Goal: Use online tool/utility

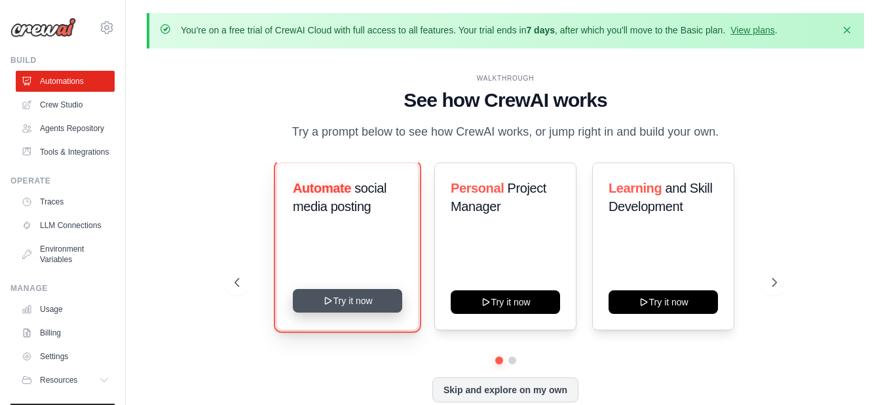
click at [357, 300] on button "Try it now" at bounding box center [347, 301] width 109 height 24
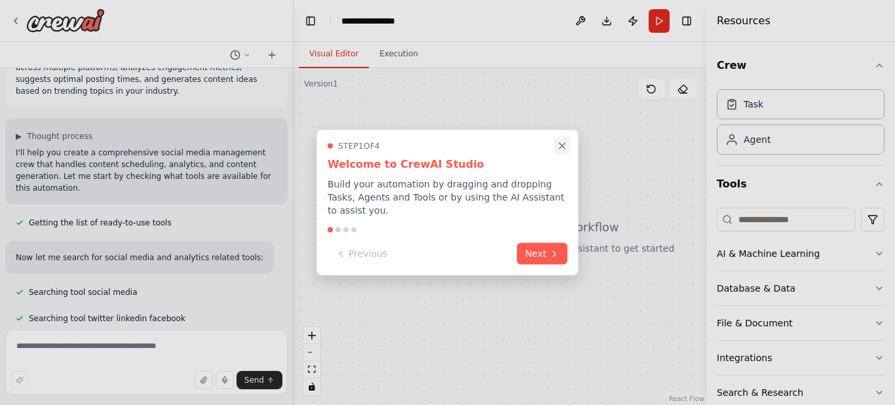
scroll to position [66, 0]
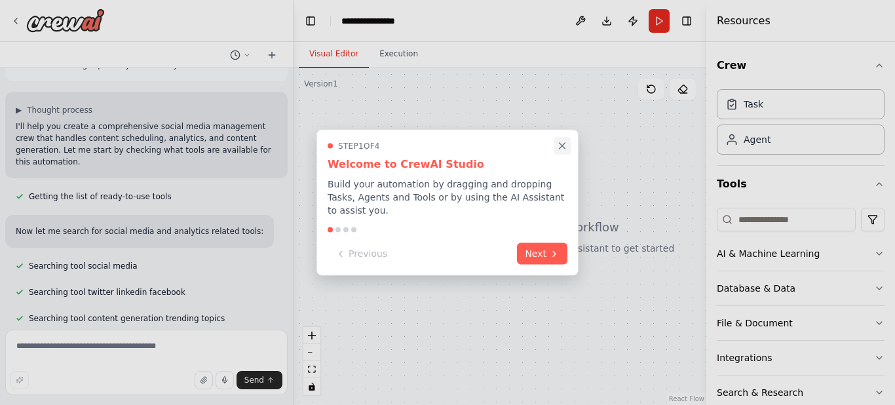
click at [554, 147] on button "Close walkthrough" at bounding box center [562, 145] width 17 height 17
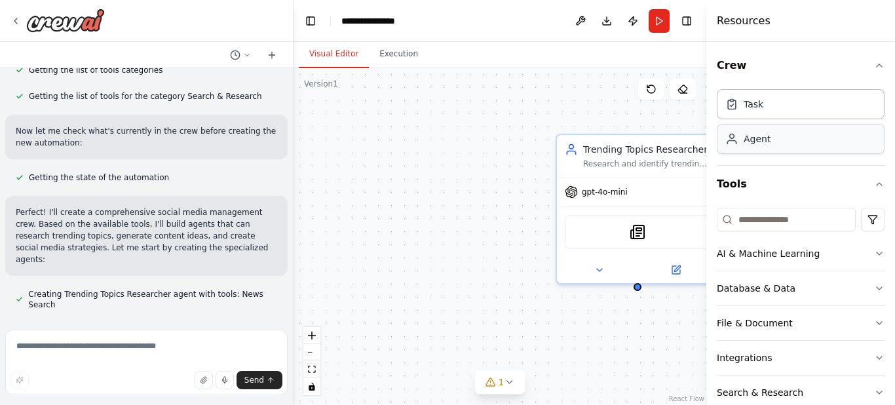
scroll to position [367, 0]
click at [770, 142] on div "Agent" at bounding box center [801, 139] width 168 height 30
click at [596, 186] on span "gpt-4o-mini" at bounding box center [605, 189] width 46 height 10
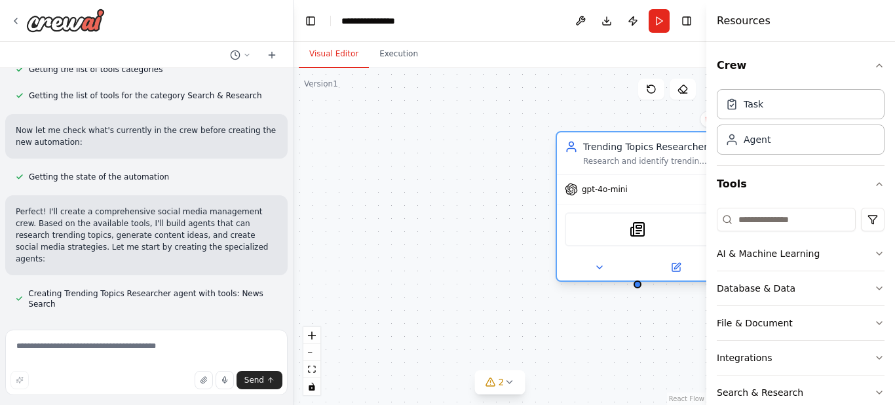
click at [605, 188] on span "gpt-4o-mini" at bounding box center [605, 189] width 46 height 10
click at [605, 186] on span "gpt-4o-mini" at bounding box center [605, 189] width 46 height 10
click at [769, 144] on div "Agent" at bounding box center [801, 139] width 168 height 30
click at [499, 90] on div "Trending Topics Researcher Research and identify trending topics, hashtags, and…" at bounding box center [500, 236] width 413 height 337
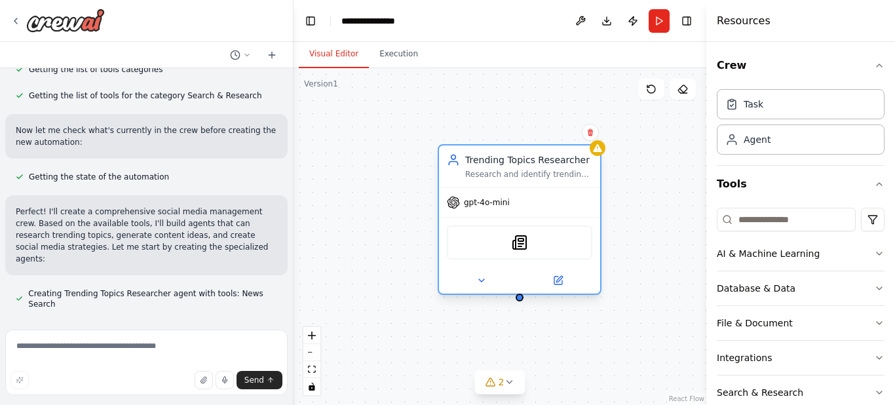
drag, startPoint x: 607, startPoint y: 173, endPoint x: 508, endPoint y: 180, distance: 99.8
click at [508, 180] on div "Trending Topics Researcher Research and identify trending topics, hashtags, and…" at bounding box center [519, 166] width 161 height 42
click at [474, 204] on span "gpt-4o-mini" at bounding box center [487, 202] width 46 height 10
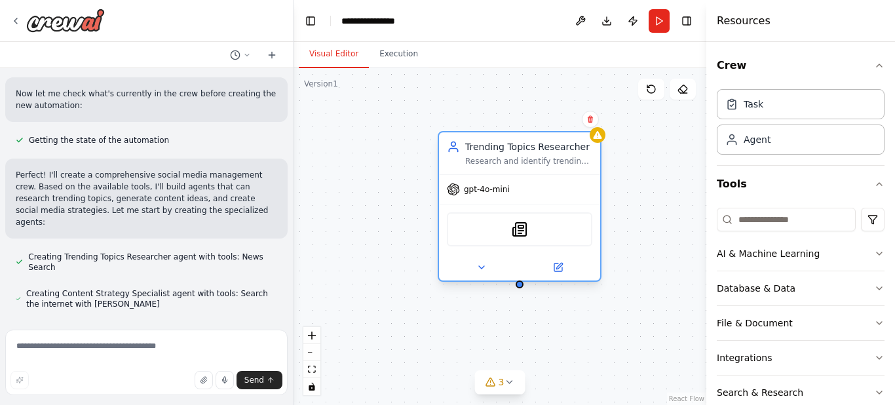
drag, startPoint x: 595, startPoint y: 144, endPoint x: 459, endPoint y: 136, distance: 136.5
click at [465, 140] on div "Trending Topics Researcher" at bounding box center [528, 146] width 127 height 13
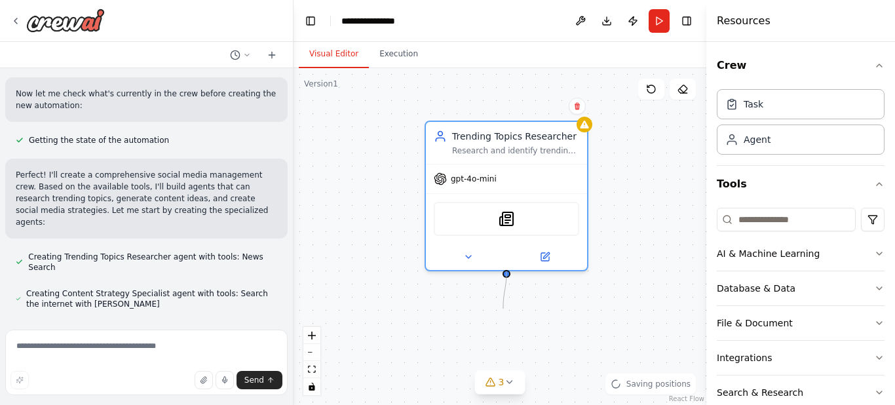
drag, startPoint x: 507, startPoint y: 273, endPoint x: 503, endPoint y: 309, distance: 35.5
click at [503, 309] on div "Trending Topics Researcher Research and identify trending topics, hashtags, and…" at bounding box center [500, 236] width 413 height 337
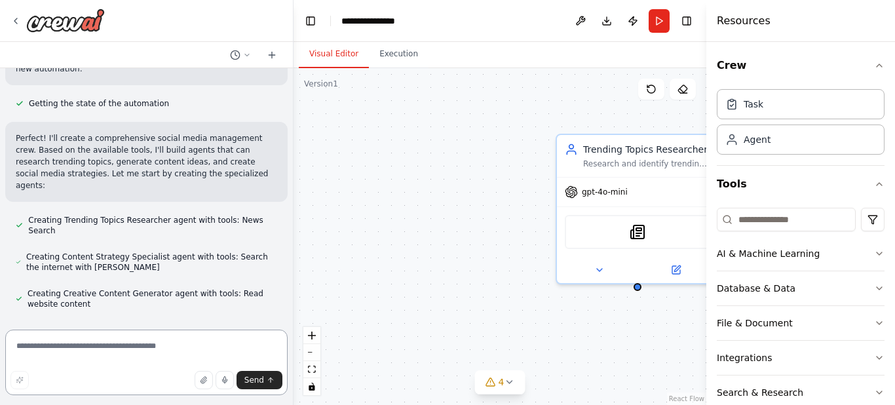
click at [88, 348] on textarea at bounding box center [146, 363] width 282 height 66
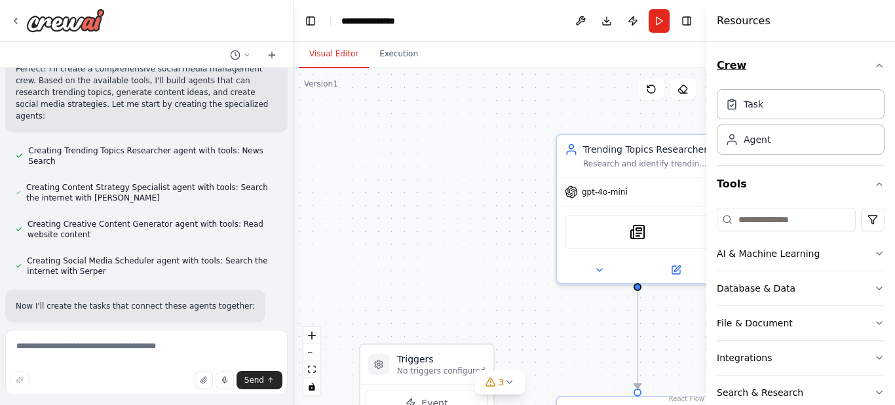
click at [874, 63] on icon "button" at bounding box center [879, 65] width 10 height 10
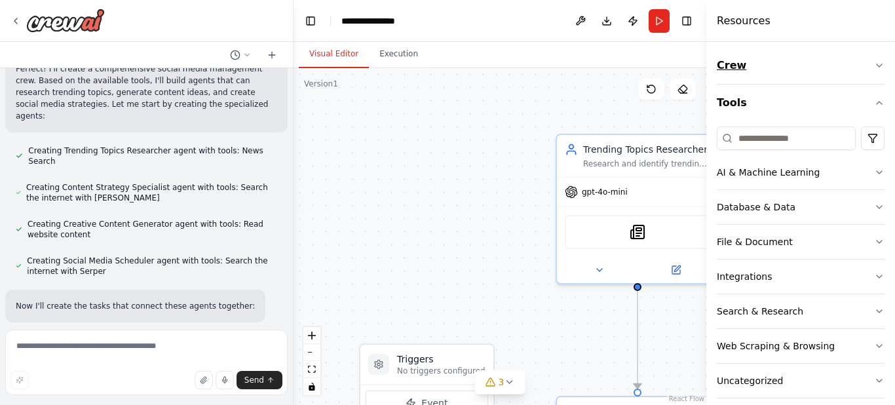
scroll to position [536, 0]
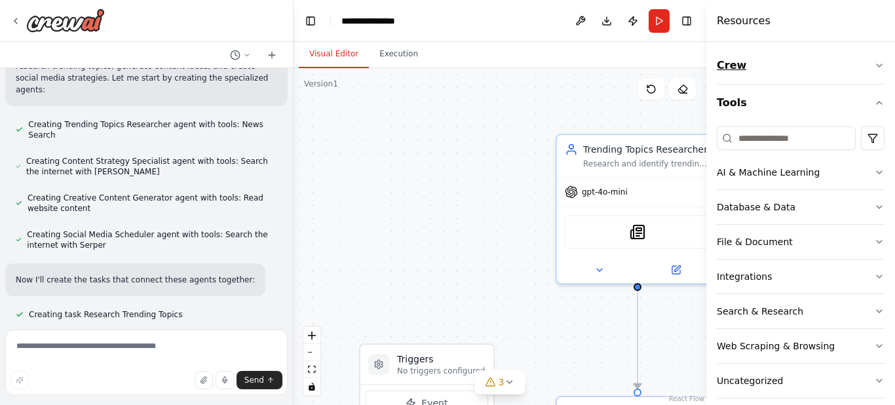
click at [874, 63] on icon "button" at bounding box center [879, 65] width 10 height 10
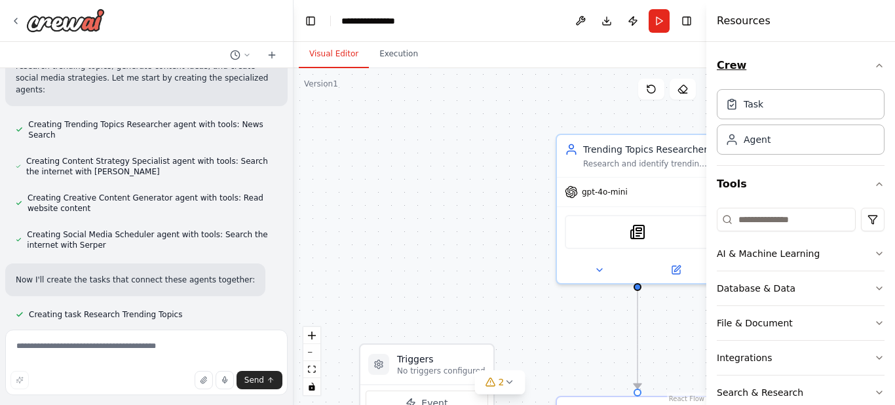
click at [874, 63] on icon "button" at bounding box center [879, 65] width 10 height 10
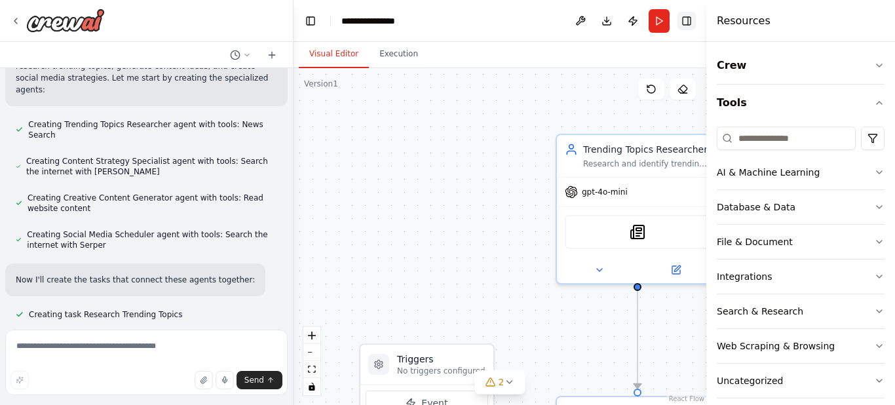
click at [688, 18] on button "Toggle Right Sidebar" at bounding box center [687, 21] width 18 height 18
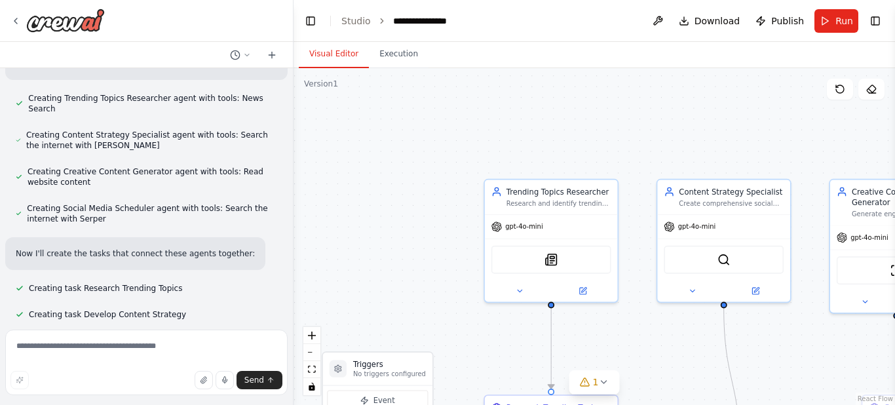
scroll to position [588, 0]
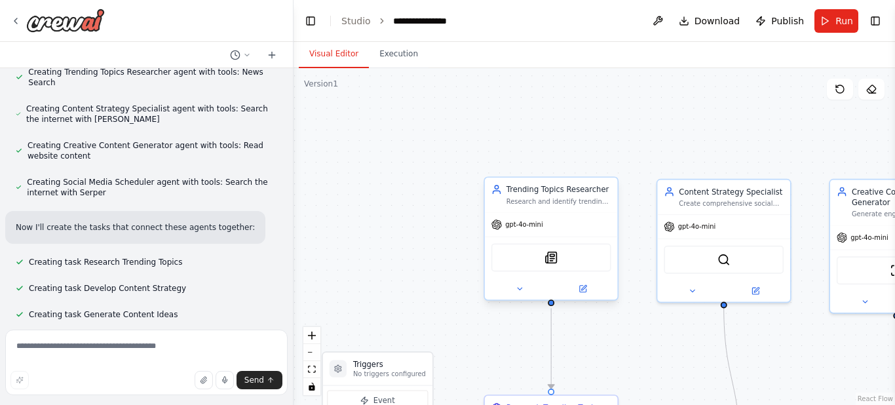
click at [539, 221] on span "gpt-4o-mini" at bounding box center [523, 224] width 37 height 9
click at [531, 223] on span "gpt-4o-mini" at bounding box center [523, 224] width 37 height 9
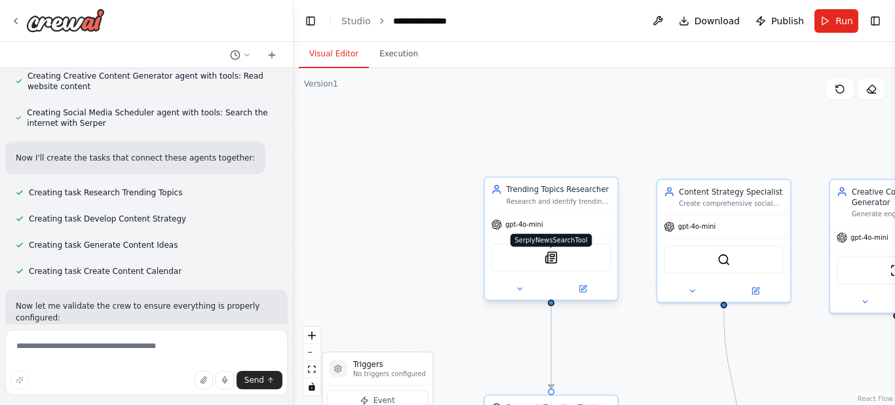
scroll to position [670, 0]
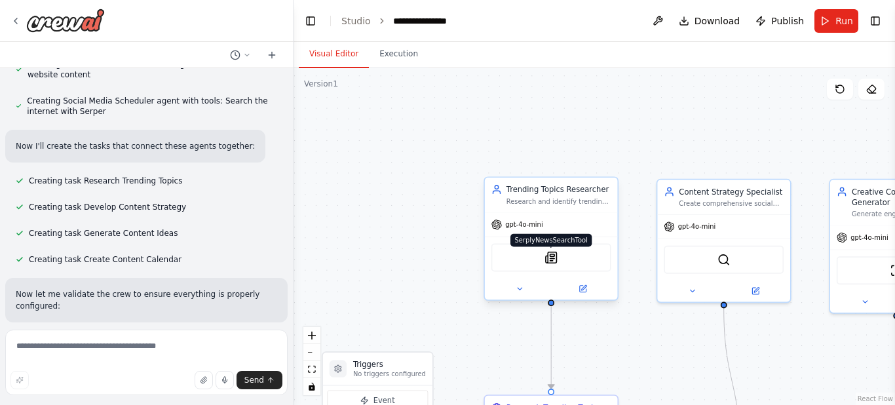
click at [554, 258] on img at bounding box center [551, 257] width 13 height 13
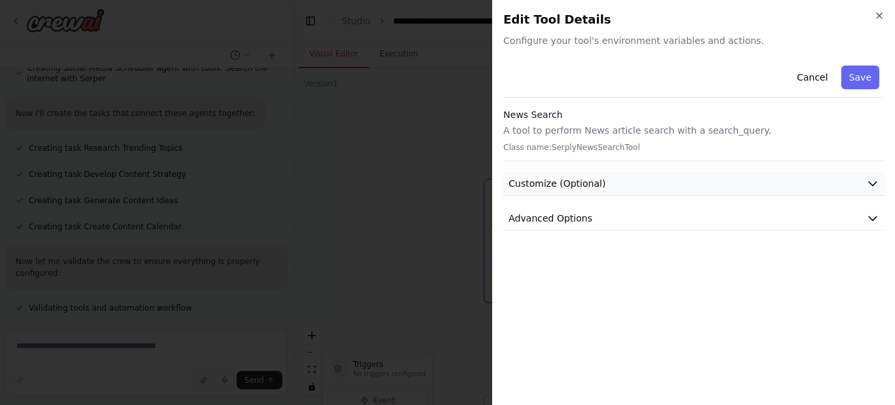
scroll to position [750, 0]
click at [710, 185] on button "Customize (Optional)" at bounding box center [693, 184] width 381 height 24
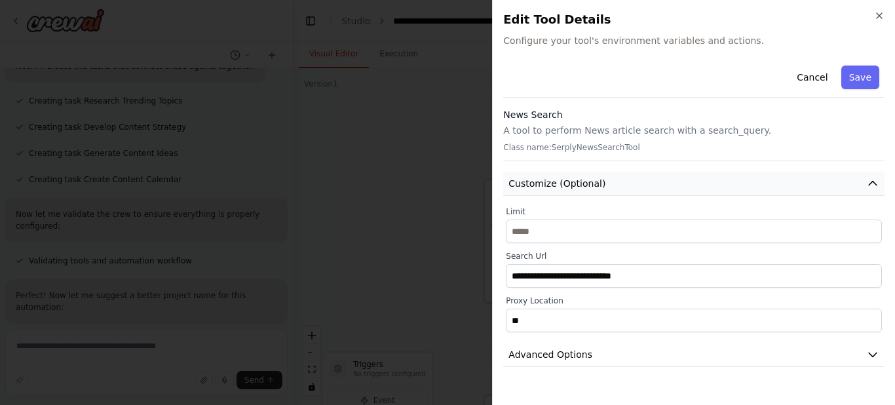
click at [710, 185] on button "Customize (Optional)" at bounding box center [693, 184] width 381 height 24
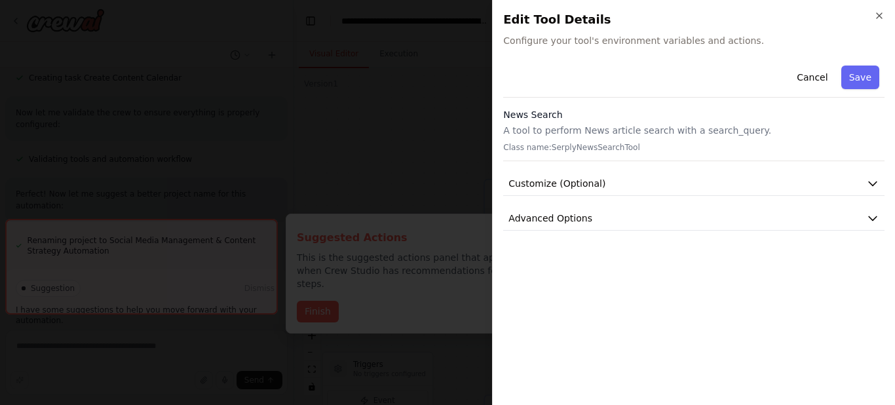
scroll to position [856, 0]
click at [619, 213] on button "Advanced Options" at bounding box center [693, 218] width 381 height 24
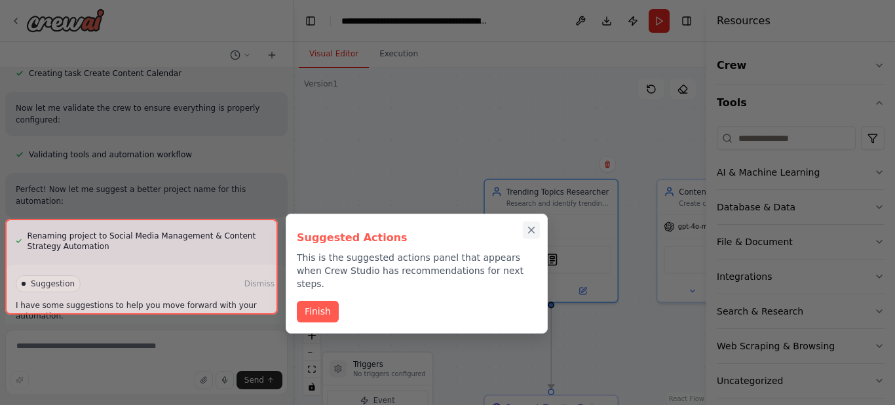
click at [528, 233] on icon "Close walkthrough" at bounding box center [532, 230] width 12 height 12
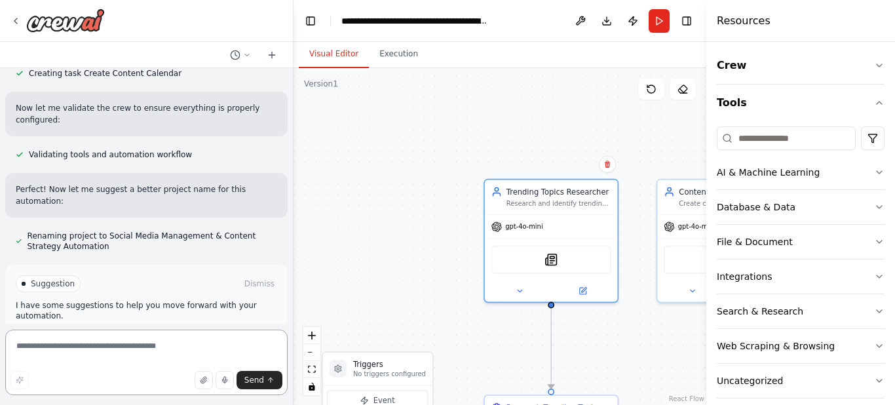
click at [22, 349] on textarea at bounding box center [146, 363] width 282 height 66
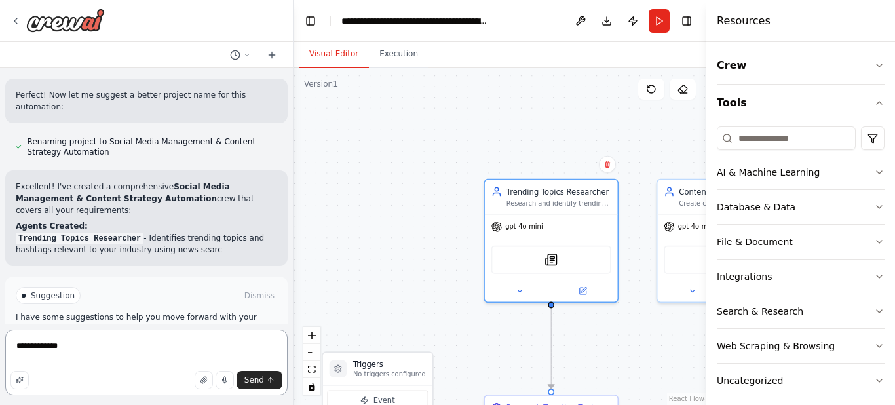
type textarea "**********"
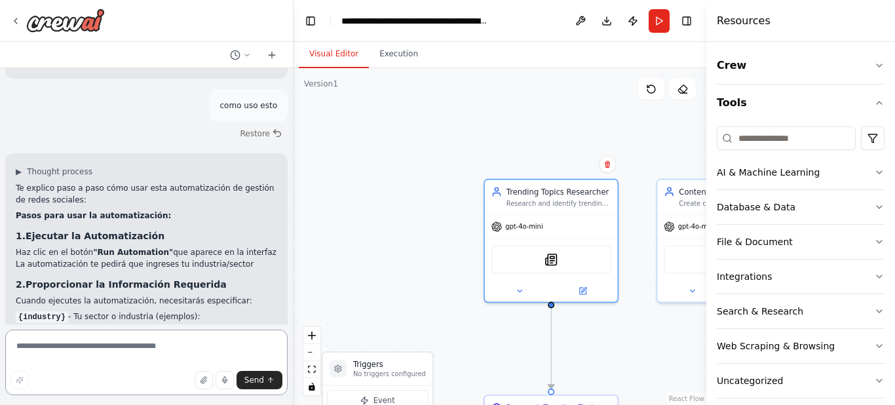
scroll to position [1581, 0]
